Goal: Information Seeking & Learning: Learn about a topic

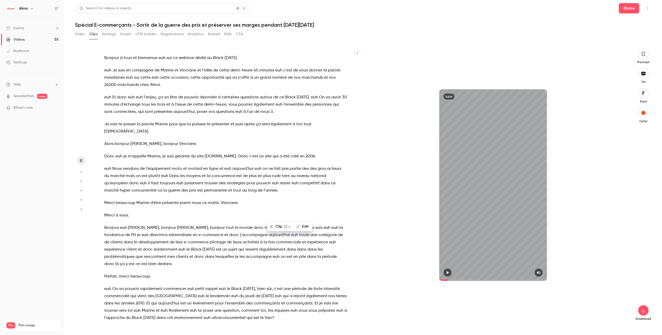
scroll to position [206, 0]
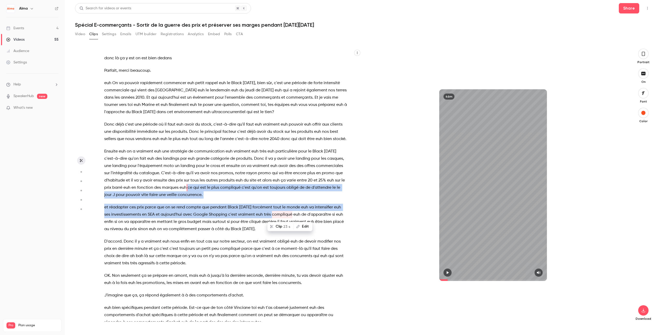
click at [153, 34] on button "UTM builder" at bounding box center [146, 34] width 21 height 8
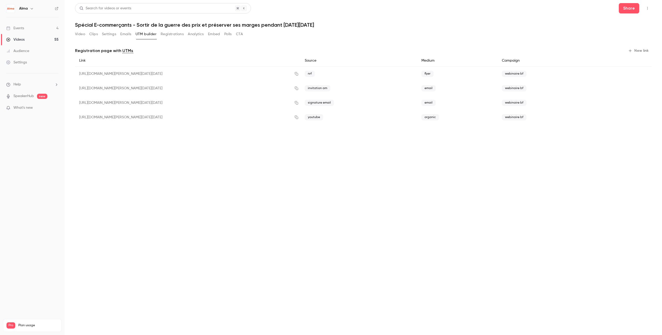
click at [174, 34] on button "Registrations" at bounding box center [172, 34] width 23 height 8
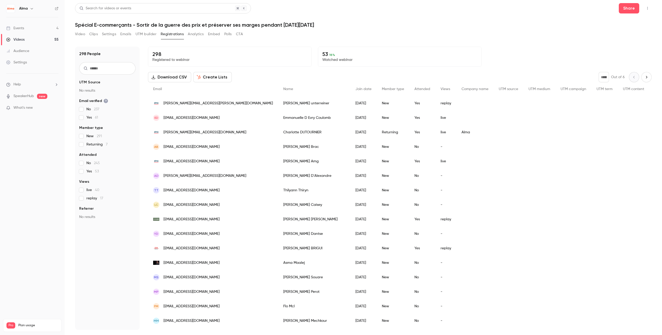
click at [224, 34] on div "Video Clips Settings Emails UTM builder Registrations Analytics Embed Polls CTA" at bounding box center [159, 34] width 168 height 8
click at [229, 34] on button "Polls" at bounding box center [228, 34] width 8 height 8
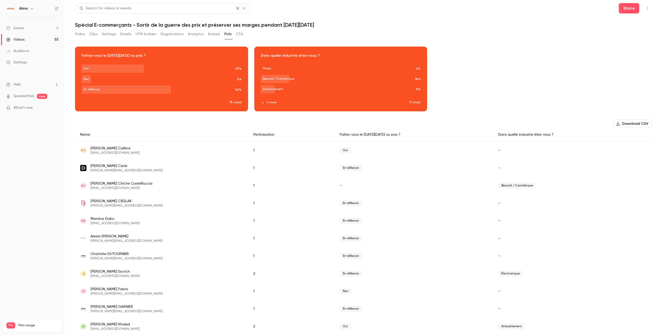
click at [198, 34] on button "Analytics" at bounding box center [196, 34] width 16 height 8
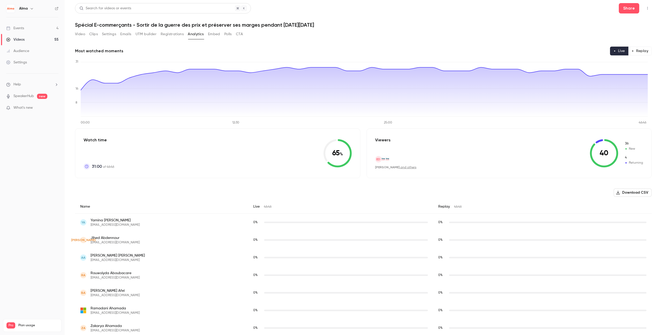
click at [640, 52] on button "Replay" at bounding box center [640, 51] width 24 height 9
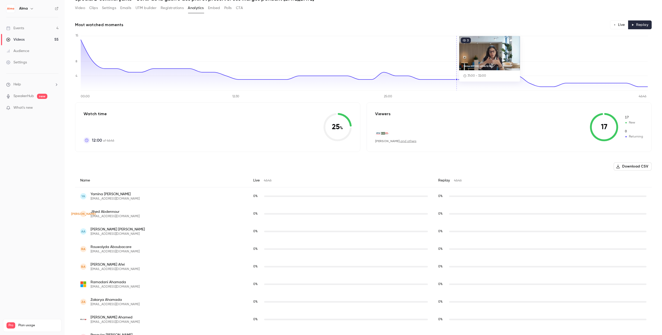
scroll to position [27, 0]
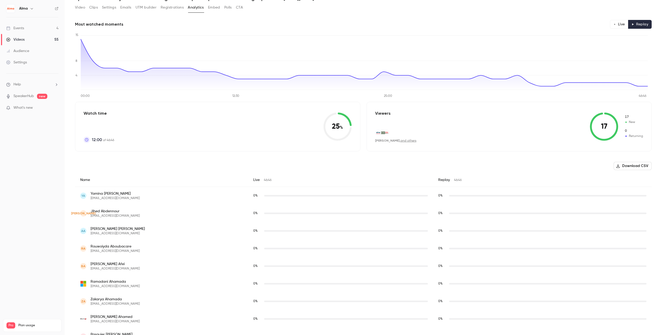
click at [406, 140] on link "and others" at bounding box center [409, 140] width 16 height 3
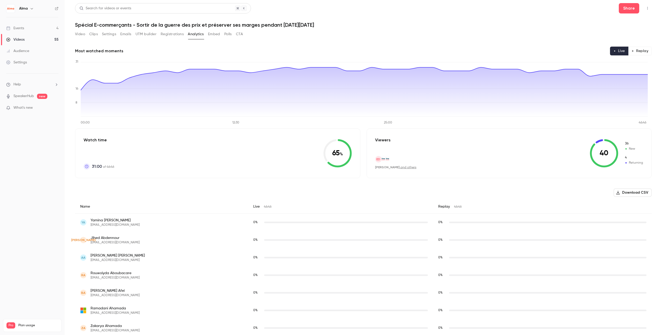
click at [638, 52] on button "Replay" at bounding box center [640, 51] width 24 height 9
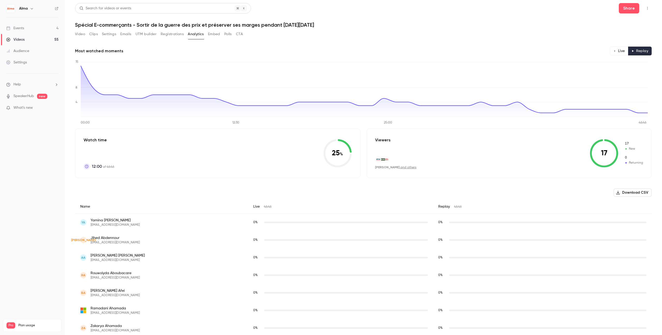
click at [200, 33] on button "Analytics" at bounding box center [196, 34] width 16 height 8
click at [615, 50] on button "Live" at bounding box center [619, 51] width 18 height 9
